Goal: Information Seeking & Learning: Learn about a topic

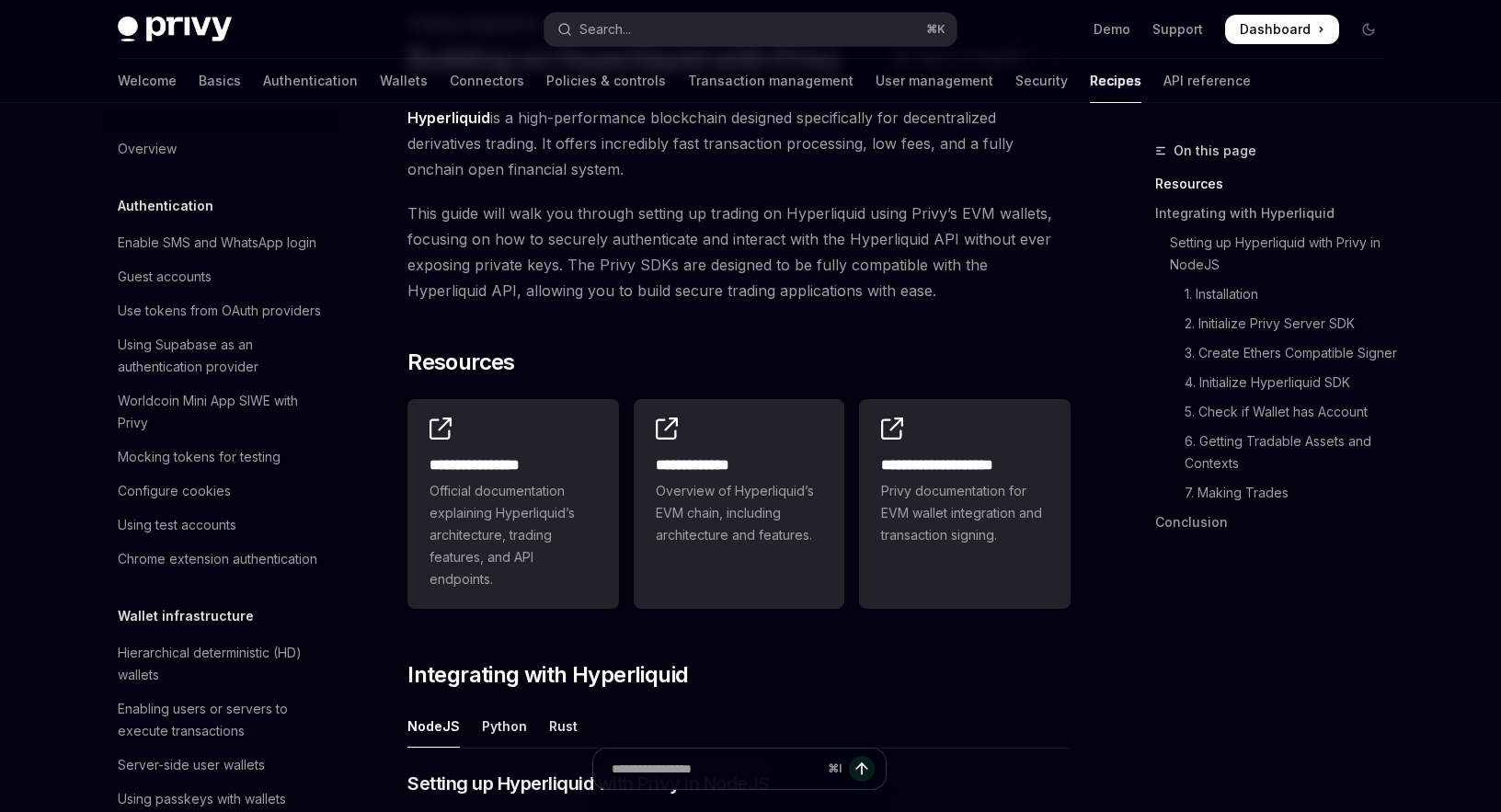
scroll to position [1723, 0]
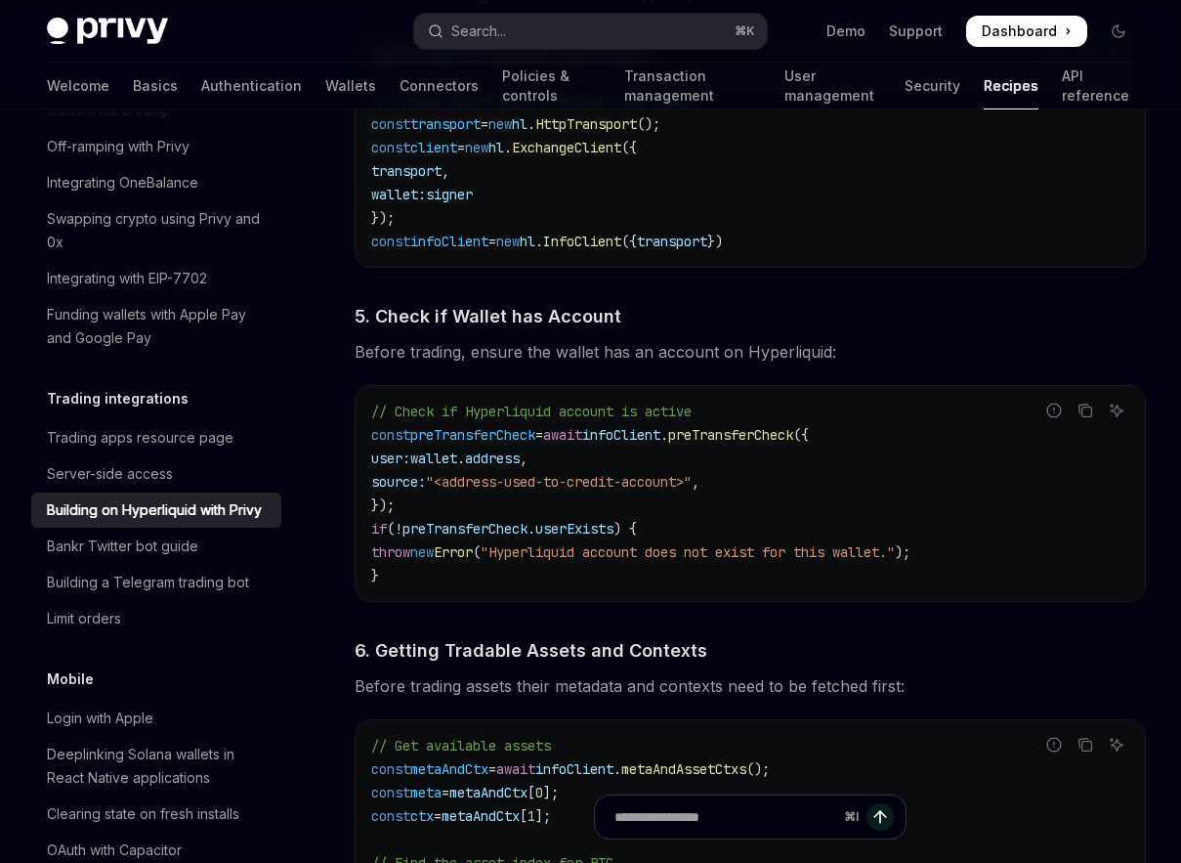
scroll to position [2435, 0]
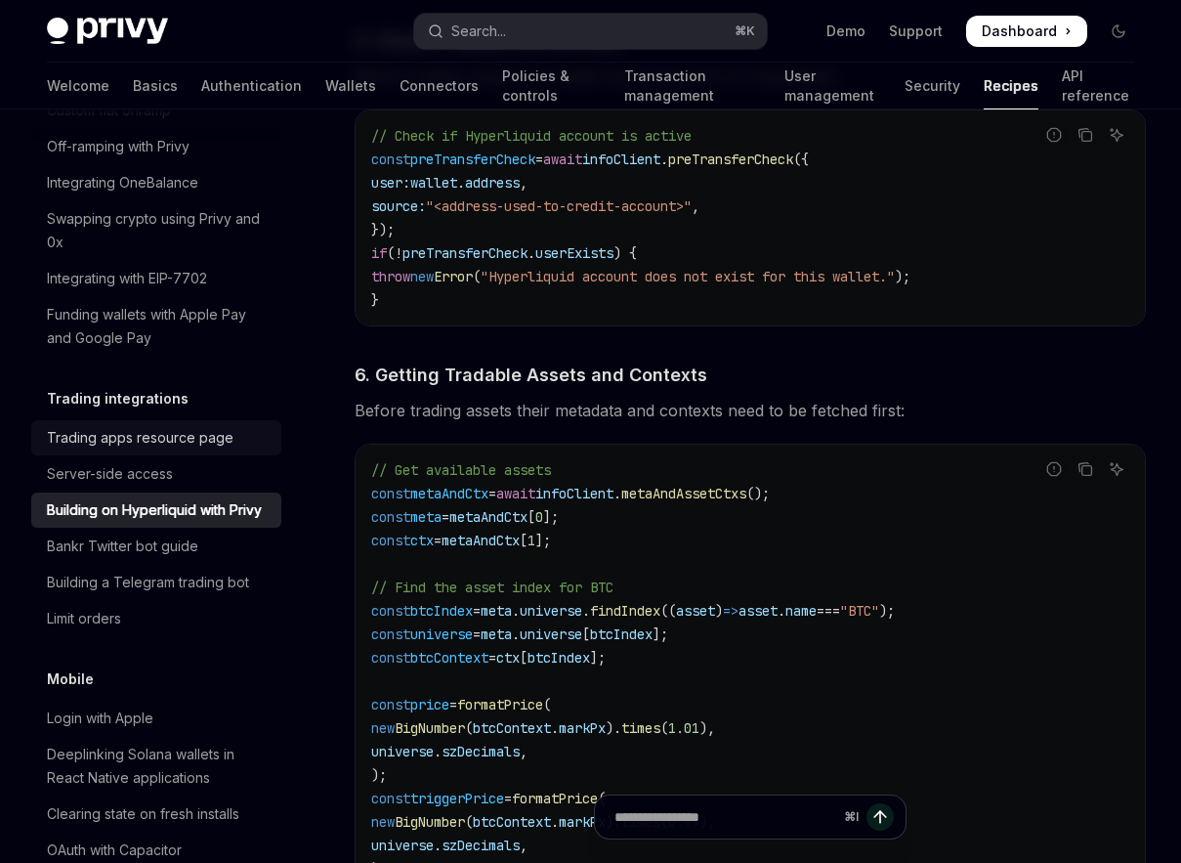
click at [177, 426] on div "Trading apps resource page" at bounding box center [140, 437] width 187 height 23
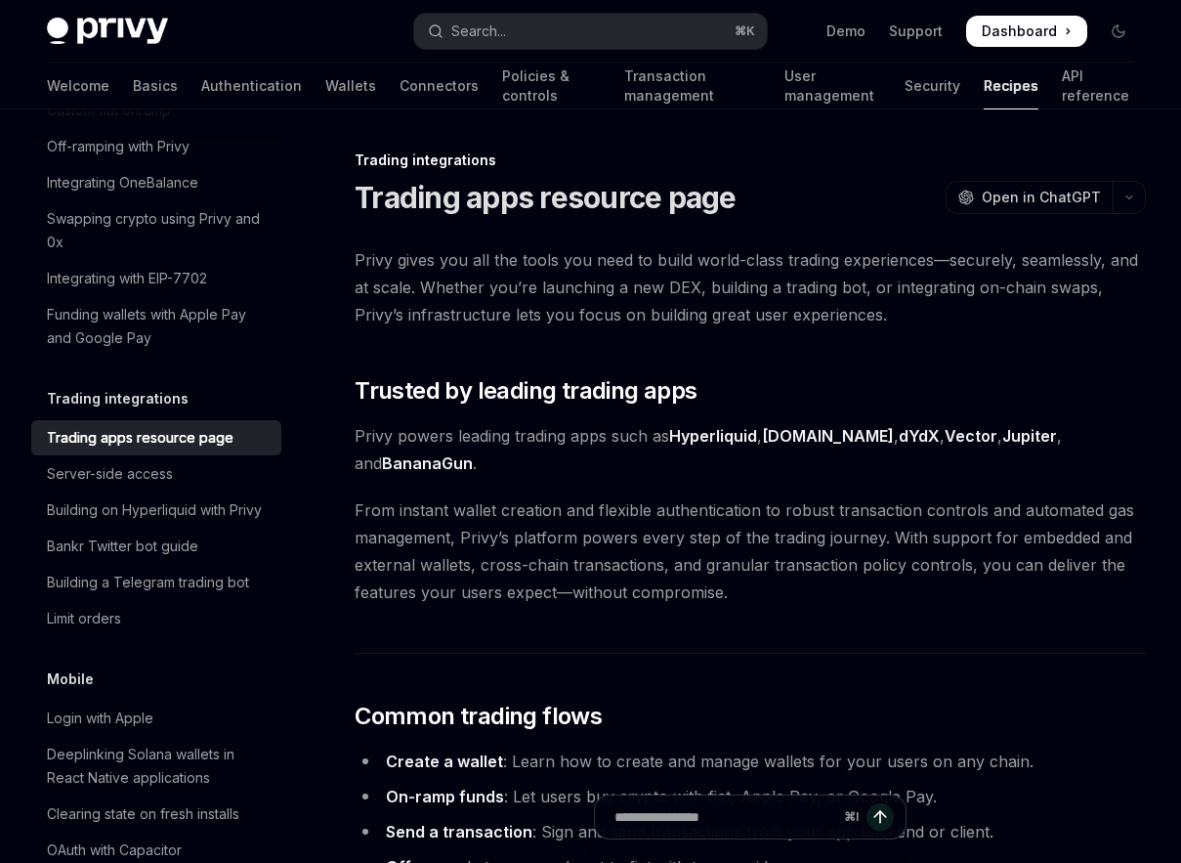
type textarea "*"
